Goal: Information Seeking & Learning: Compare options

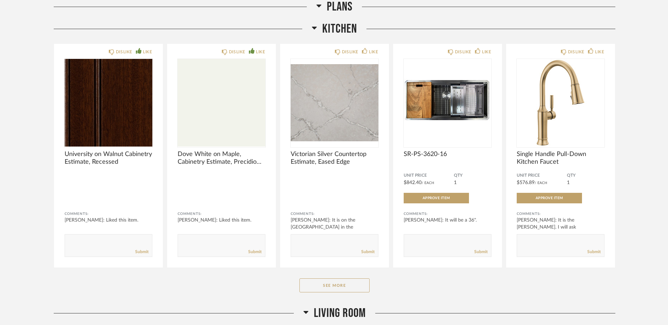
scroll to position [461, 0]
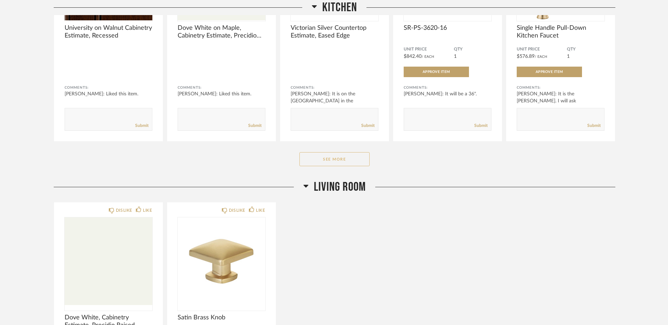
click at [325, 158] on button "See More" at bounding box center [334, 159] width 70 height 14
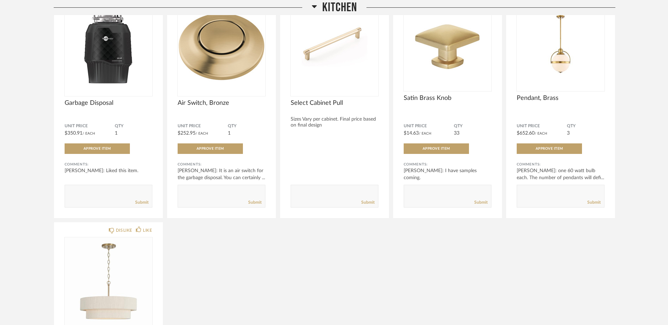
scroll to position [588, 0]
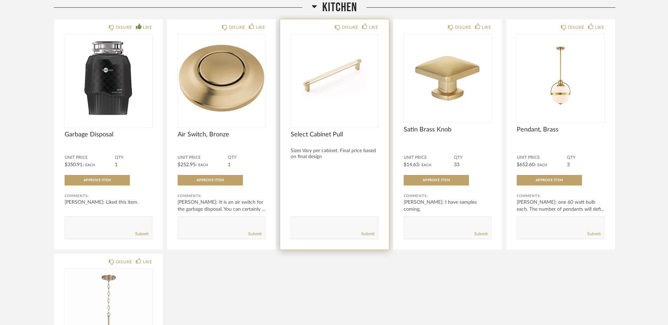
click at [318, 133] on span "Select Cabinet Pull" at bounding box center [335, 135] width 88 height 8
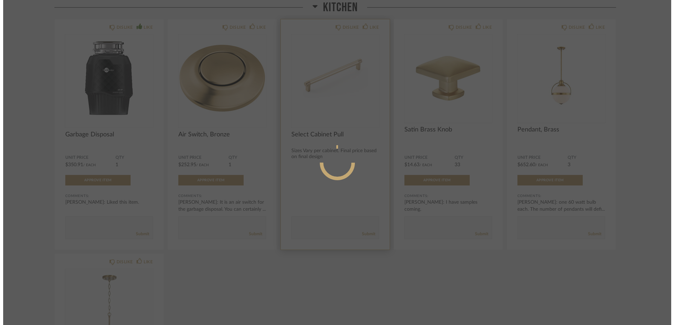
scroll to position [0, 0]
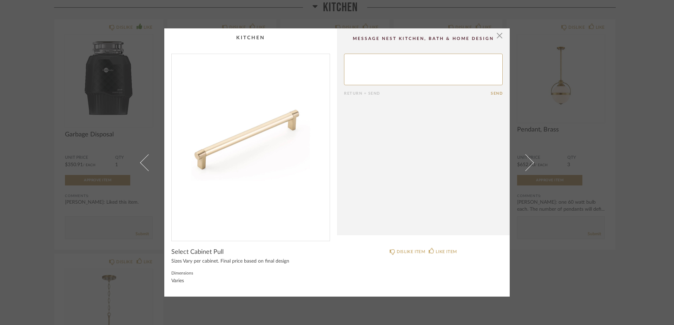
click at [267, 136] on img "0" at bounding box center [251, 144] width 158 height 181
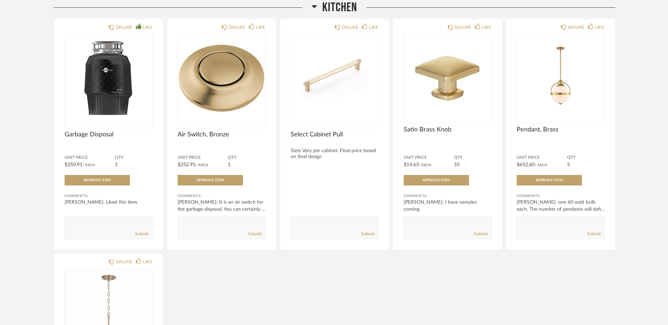
scroll to position [525, 0]
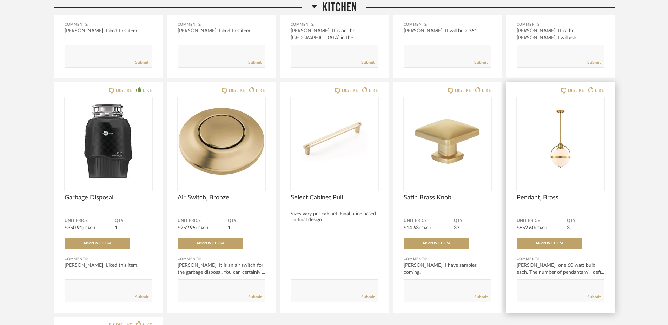
click at [554, 151] on img "0" at bounding box center [561, 142] width 88 height 88
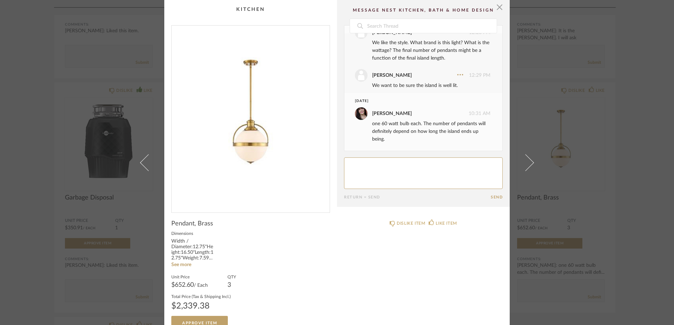
scroll to position [0, 0]
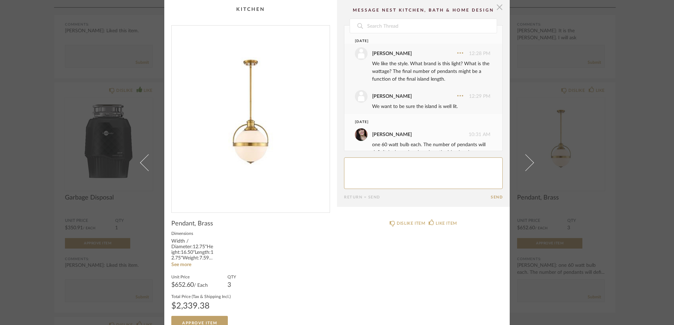
click at [498, 8] on span "button" at bounding box center [499, 7] width 14 height 14
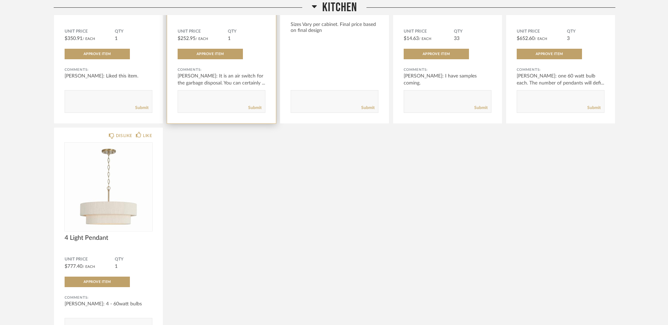
scroll to position [746, 0]
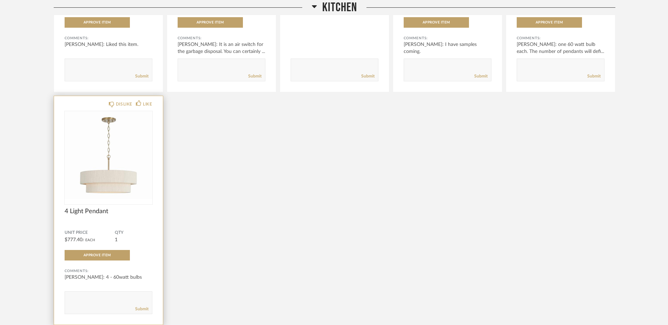
click at [110, 181] on img "0" at bounding box center [109, 155] width 88 height 88
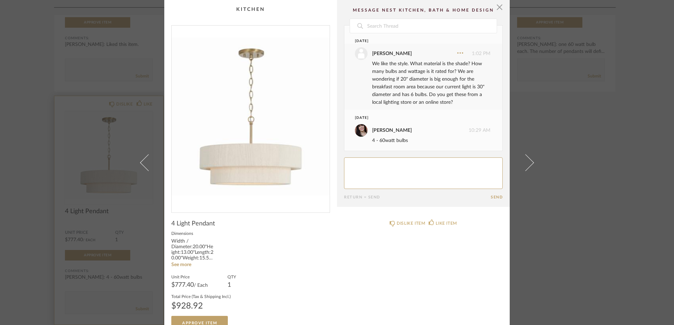
scroll to position [1, 0]
click at [494, 8] on span "button" at bounding box center [499, 7] width 14 height 14
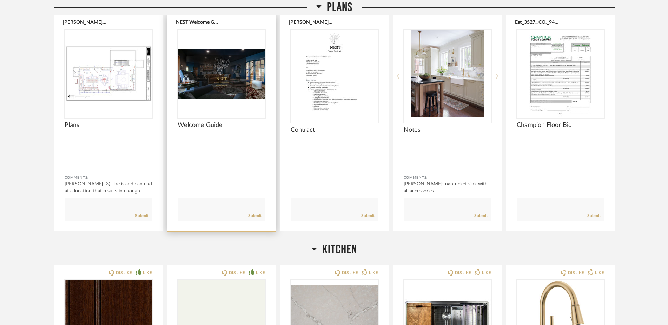
scroll to position [0, 0]
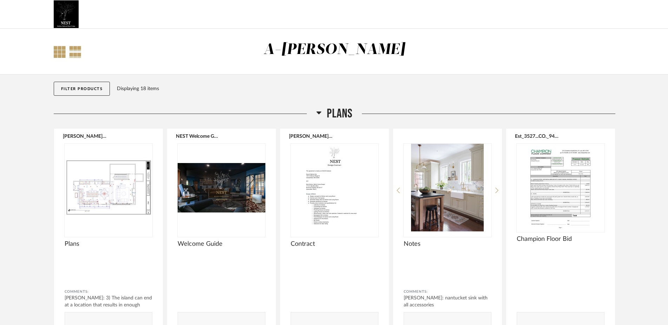
click at [62, 54] on div at bounding box center [60, 52] width 12 height 12
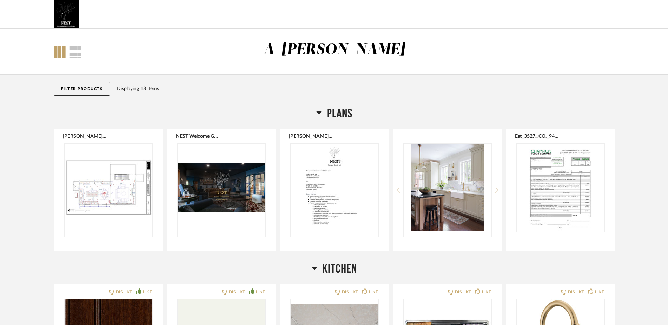
click at [62, 54] on div at bounding box center [60, 52] width 12 height 12
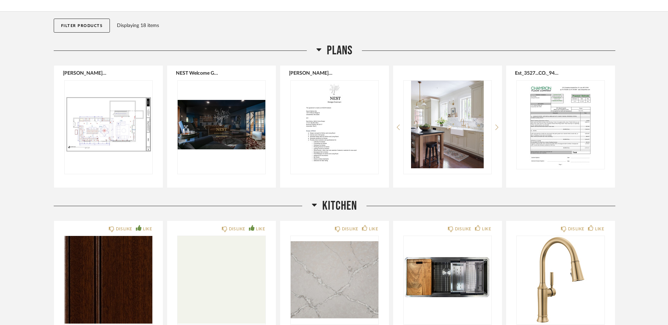
scroll to position [32, 0]
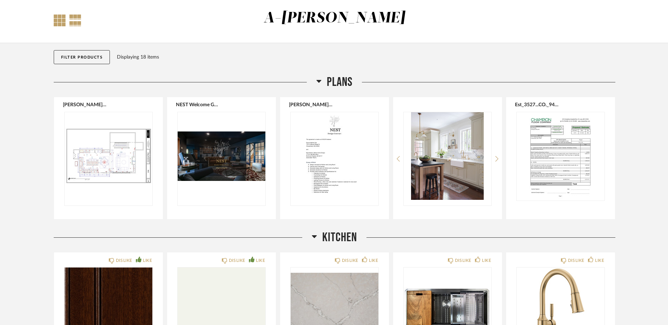
click at [76, 22] on div at bounding box center [75, 20] width 12 height 12
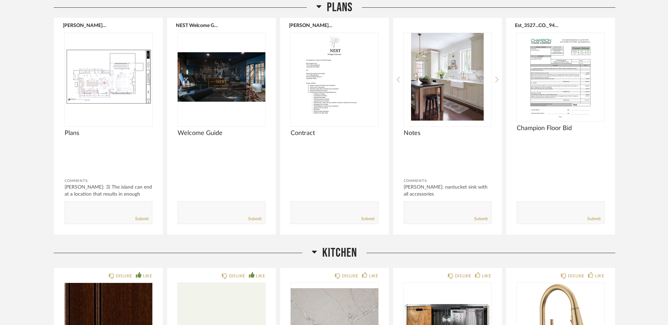
scroll to position [0, 0]
